Goal: Information Seeking & Learning: Check status

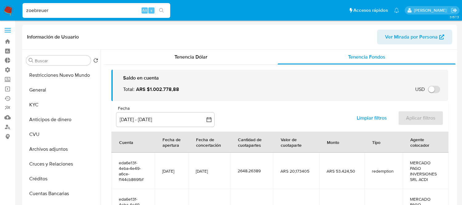
select select "10"
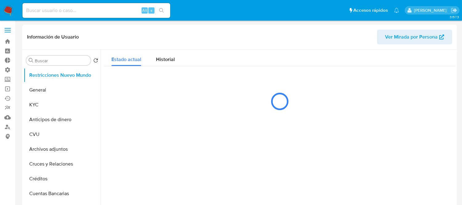
select select "10"
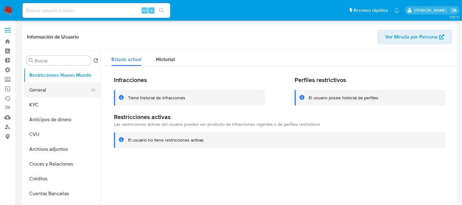
click at [42, 91] on button "General" at bounding box center [60, 90] width 72 height 15
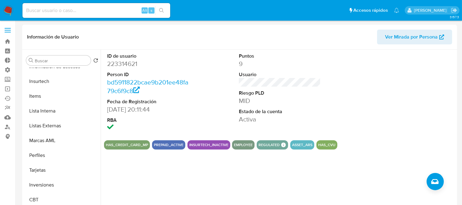
scroll to position [290, 0]
drag, startPoint x: 467, startPoint y: 121, endPoint x: 269, endPoint y: 35, distance: 215.6
click at [271, 35] on header "Información de Usuario Ver Mirada por Persona" at bounding box center [239, 37] width 425 height 15
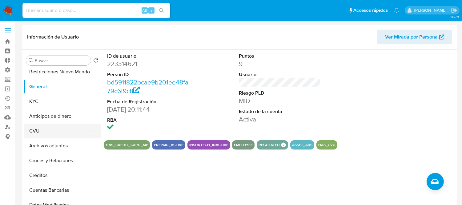
scroll to position [0, 0]
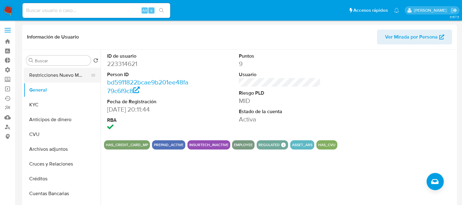
click at [52, 79] on button "Restricciones Nuevo Mundo" at bounding box center [60, 75] width 72 height 15
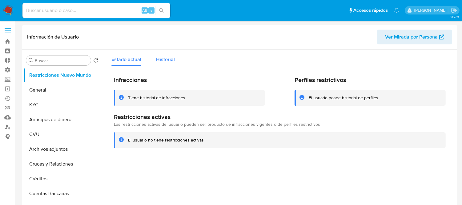
click at [171, 59] on span "Historial" at bounding box center [165, 59] width 19 height 7
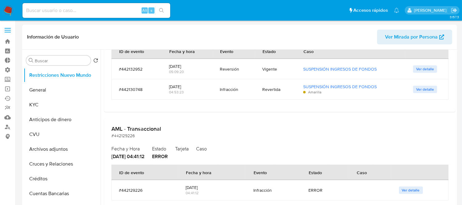
scroll to position [103, 0]
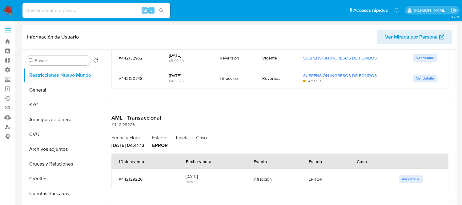
paste input "186673593"
click at [57, 13] on input at bounding box center [96, 10] width 148 height 8
type input "186673593"
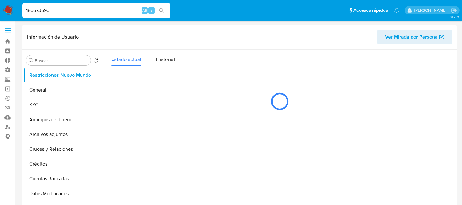
select select "10"
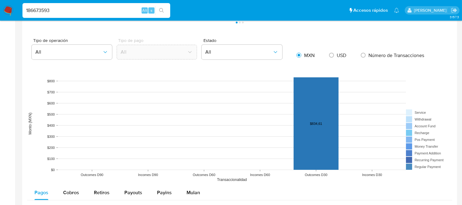
scroll to position [547, 0]
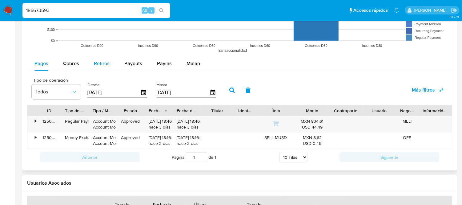
click at [100, 65] on span "Retiros" at bounding box center [102, 63] width 16 height 7
select select "10"
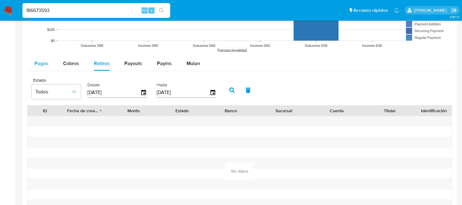
click at [35, 63] on span "Pagos" at bounding box center [42, 63] width 14 height 7
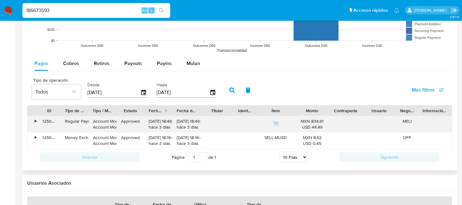
click at [36, 124] on div "•" at bounding box center [36, 121] width 2 height 6
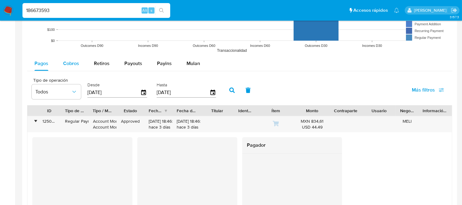
click at [75, 66] on span "Cobros" at bounding box center [71, 63] width 16 height 7
select select "10"
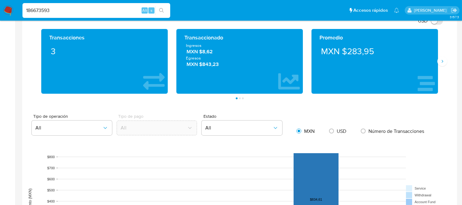
scroll to position [342, 0]
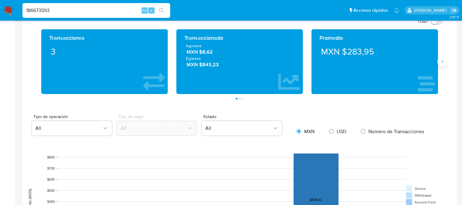
click at [440, 64] on icon "Siguiente" at bounding box center [442, 61] width 5 height 5
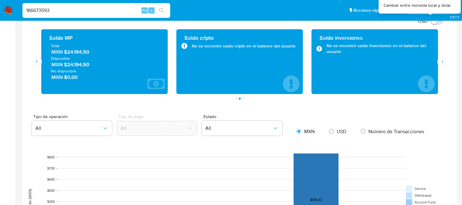
click at [434, 24] on input "USD" at bounding box center [437, 21] width 12 height 7
checkbox input "true"
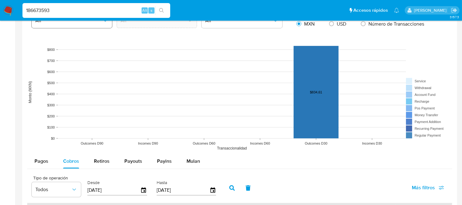
scroll to position [513, 0]
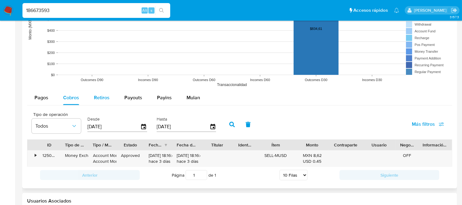
click at [94, 95] on span "Retiros" at bounding box center [102, 97] width 16 height 7
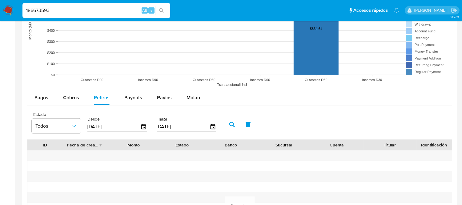
click at [61, 10] on input "186673593" at bounding box center [96, 10] width 148 height 8
paste input "535451127"
type input "535451127"
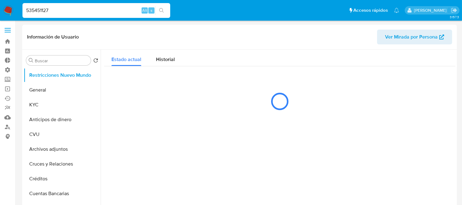
select select "10"
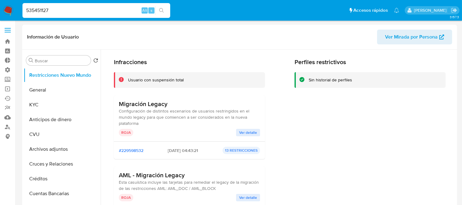
scroll to position [68, 0]
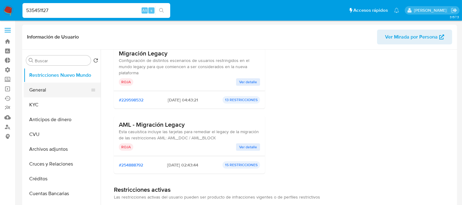
click at [45, 93] on button "General" at bounding box center [60, 90] width 72 height 15
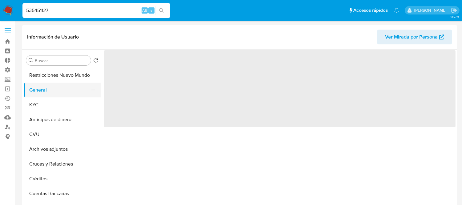
scroll to position [0, 0]
click at [41, 102] on button "KYC" at bounding box center [60, 104] width 72 height 15
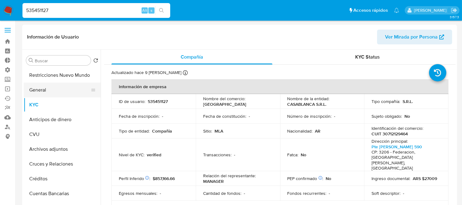
click at [38, 85] on button "General" at bounding box center [60, 90] width 72 height 15
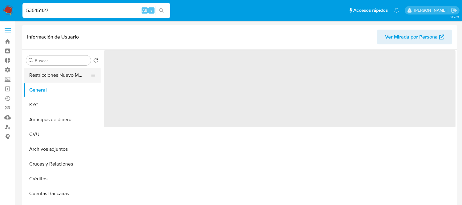
click at [39, 76] on button "Restricciones Nuevo Mundo" at bounding box center [60, 75] width 72 height 15
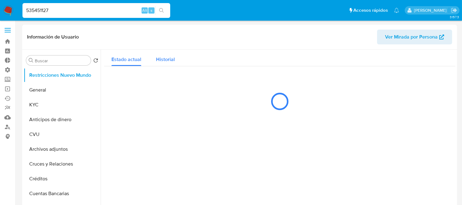
click at [164, 63] on div "Historial" at bounding box center [165, 58] width 19 height 16
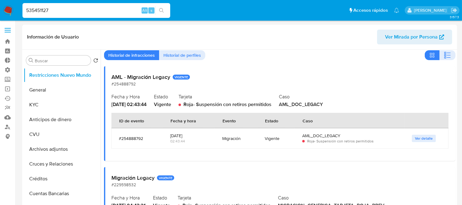
scroll to position [34, 0]
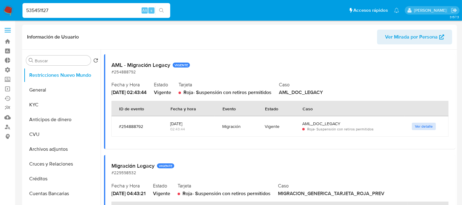
click at [417, 124] on span "Ver detalle" at bounding box center [424, 126] width 18 height 6
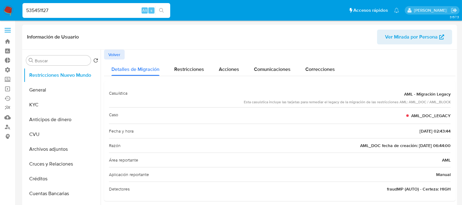
click at [111, 51] on span "Volver" at bounding box center [114, 54] width 12 height 9
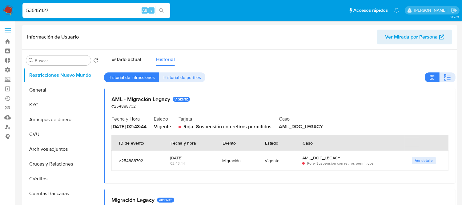
drag, startPoint x: 109, startPoint y: 101, endPoint x: 171, endPoint y: 97, distance: 62.0
click at [171, 97] on div "AML - Migración Legacy VIGENTE #254888792 Fecha y Hora 2023-03-23 - 02:43:44 Es…" at bounding box center [280, 135] width 352 height 95
